Goal: Information Seeking & Learning: Learn about a topic

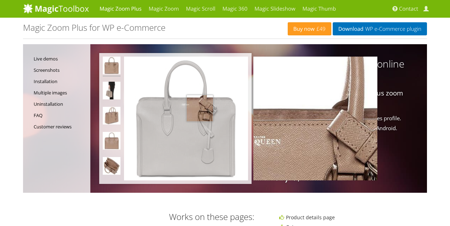
click at [202, 118] on img at bounding box center [186, 119] width 124 height 124
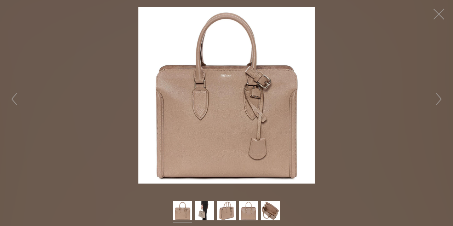
click at [88, 92] on figure "Click to expand" at bounding box center [226, 95] width 453 height 177
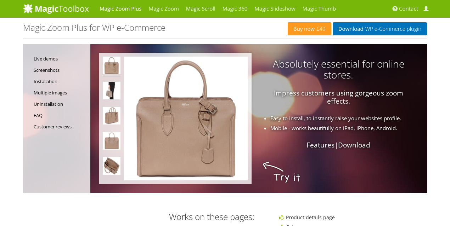
click at [257, 113] on div "Absolutely essential for online stores. Impress customers using gorgeous zoom e…" at bounding box center [254, 103] width 328 height 91
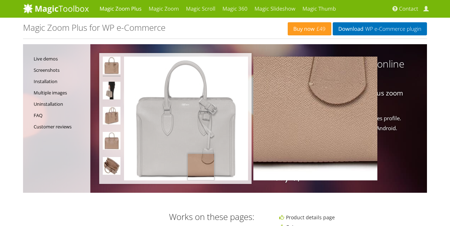
click at [201, 164] on img at bounding box center [186, 119] width 124 height 124
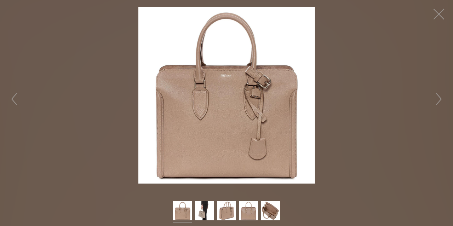
click at [247, 114] on img at bounding box center [227, 95] width 177 height 177
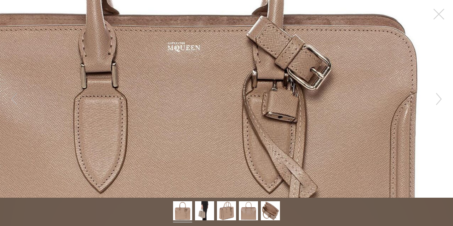
drag, startPoint x: 258, startPoint y: 95, endPoint x: 240, endPoint y: 112, distance: 25.6
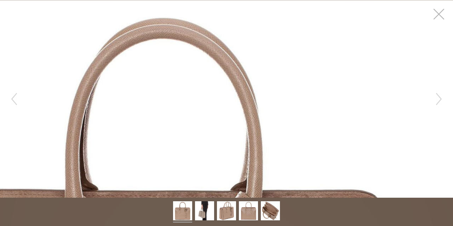
click at [439, 17] on button "button" at bounding box center [439, 14] width 21 height 21
